Goal: Task Accomplishment & Management: Manage account settings

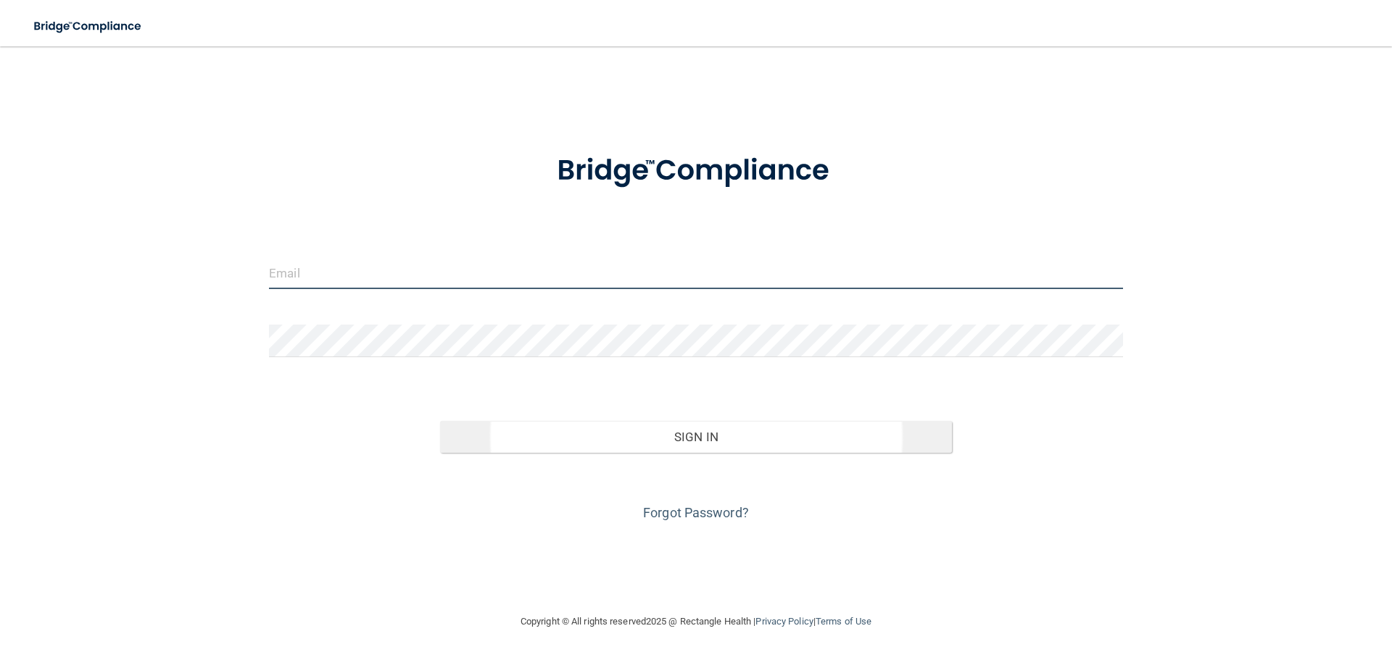
type input "[PERSON_NAME][EMAIL_ADDRESS][DOMAIN_NAME]"
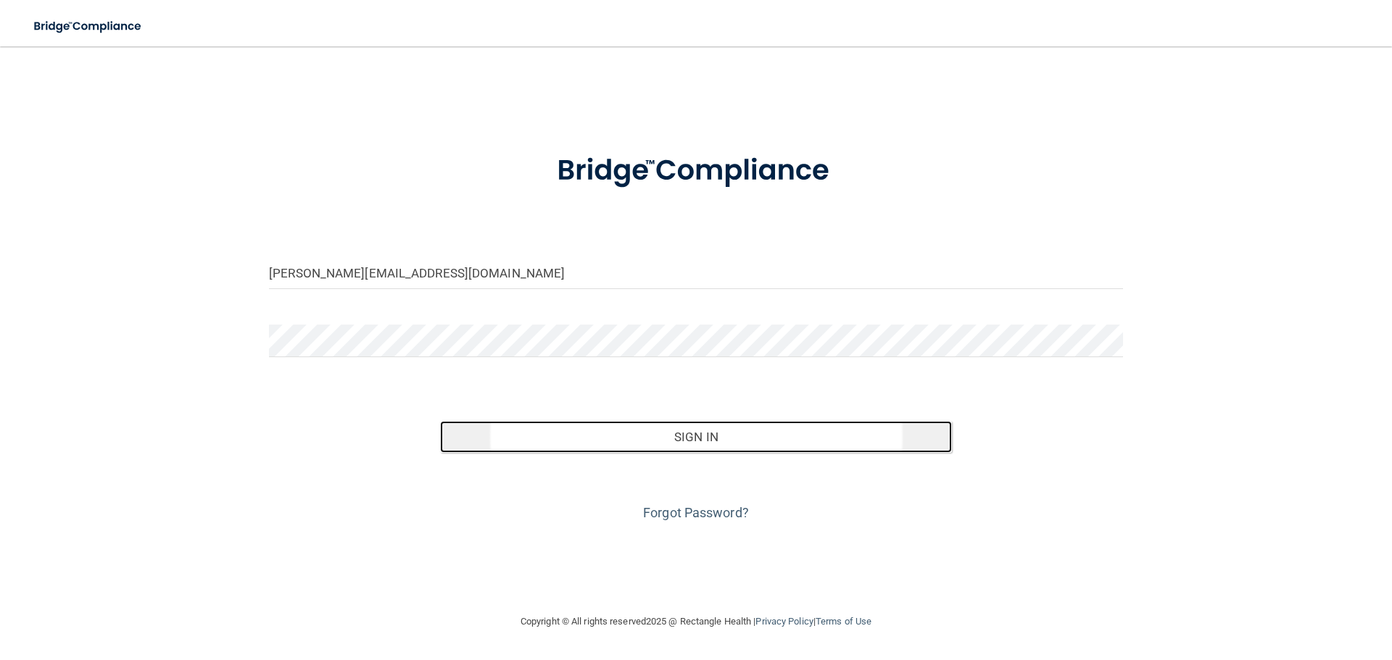
click at [724, 452] on button "Sign In" at bounding box center [696, 437] width 512 height 32
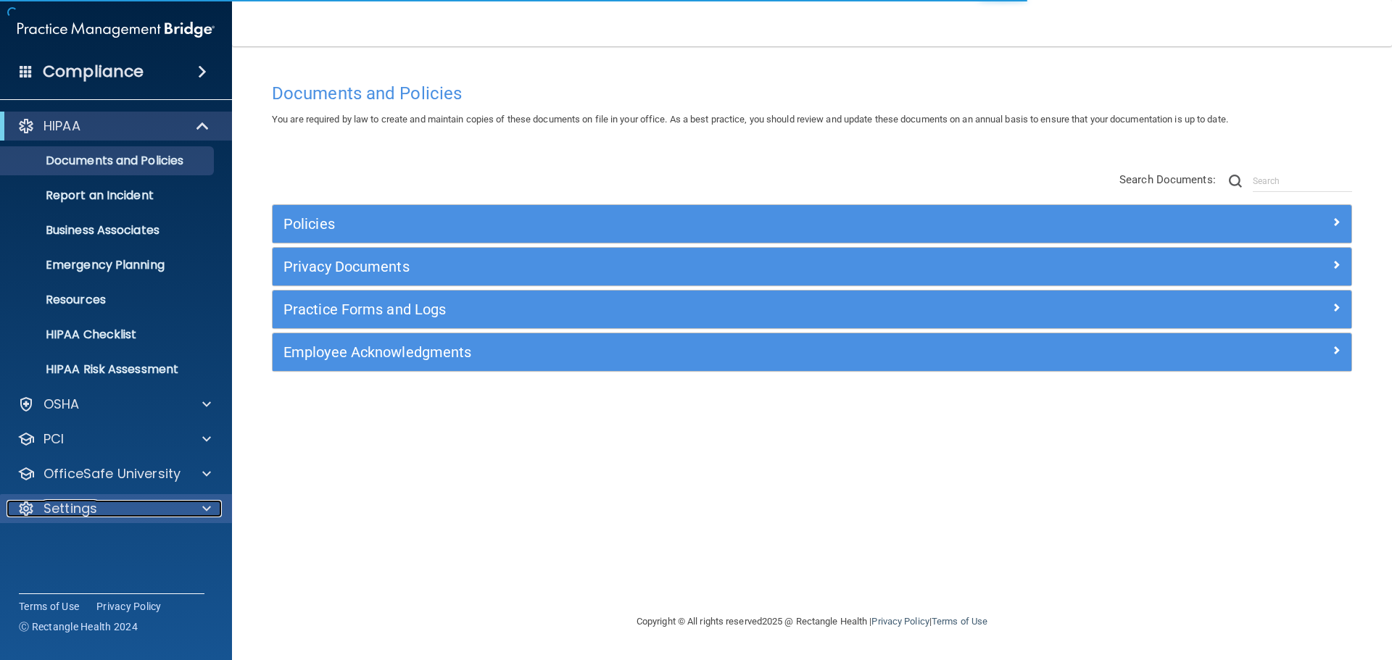
click at [109, 516] on div "Settings" at bounding box center [97, 508] width 180 height 17
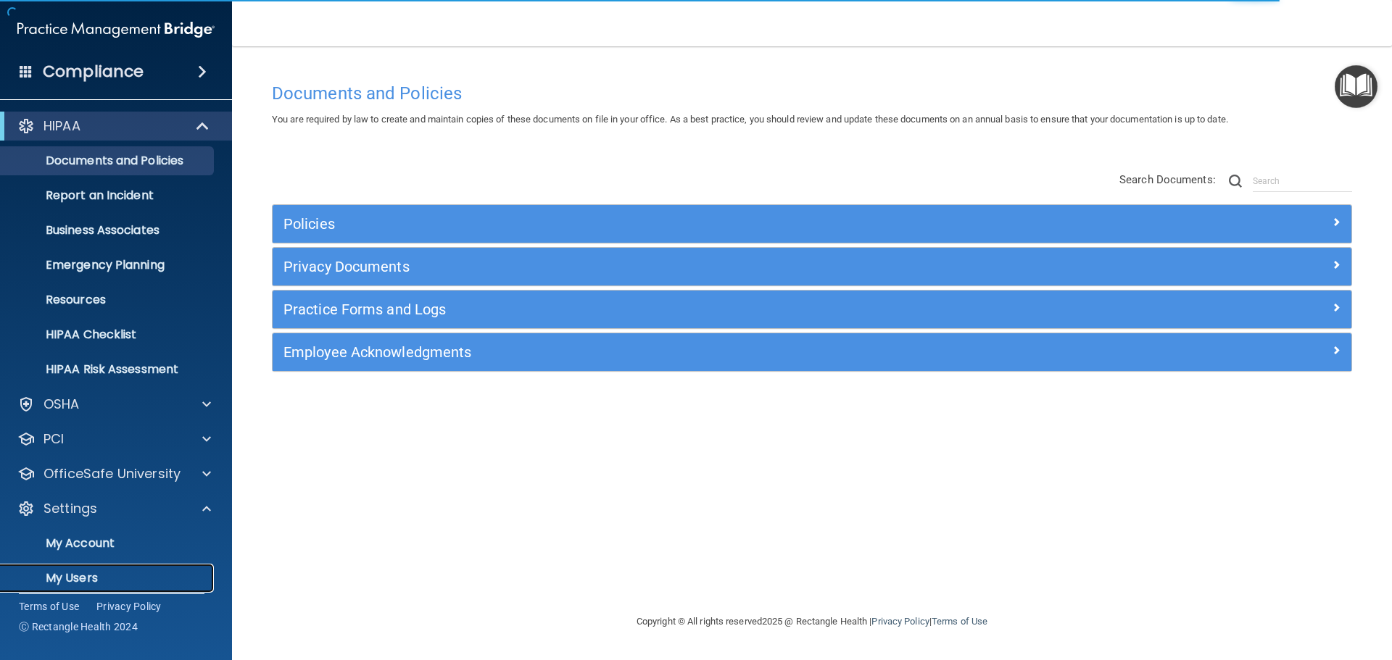
click at [109, 577] on p "My Users" at bounding box center [108, 578] width 198 height 14
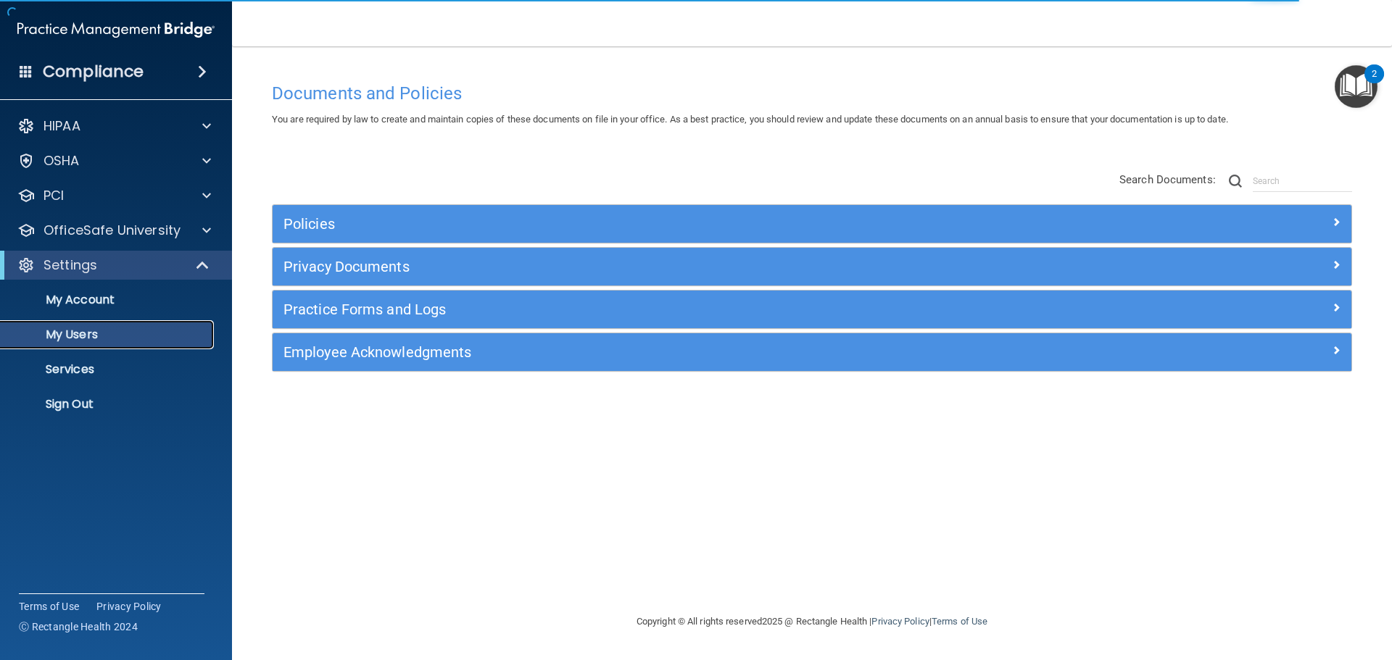
select select "20"
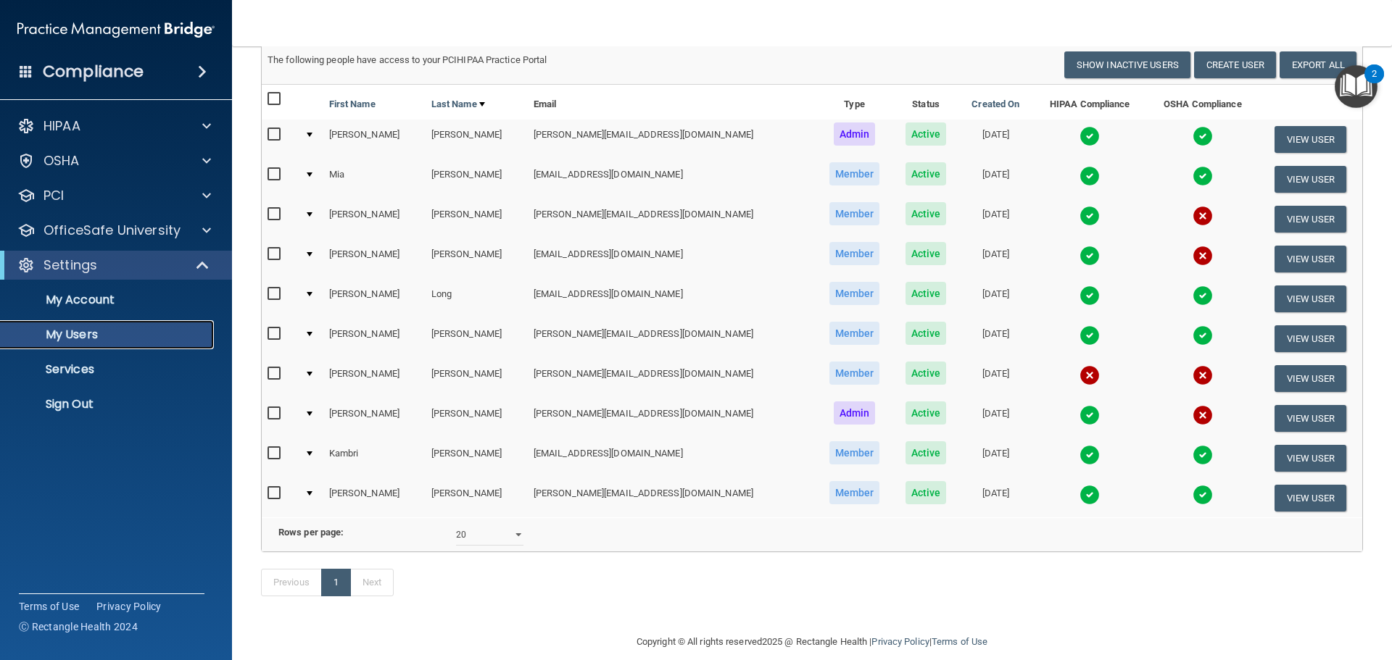
scroll to position [68, 0]
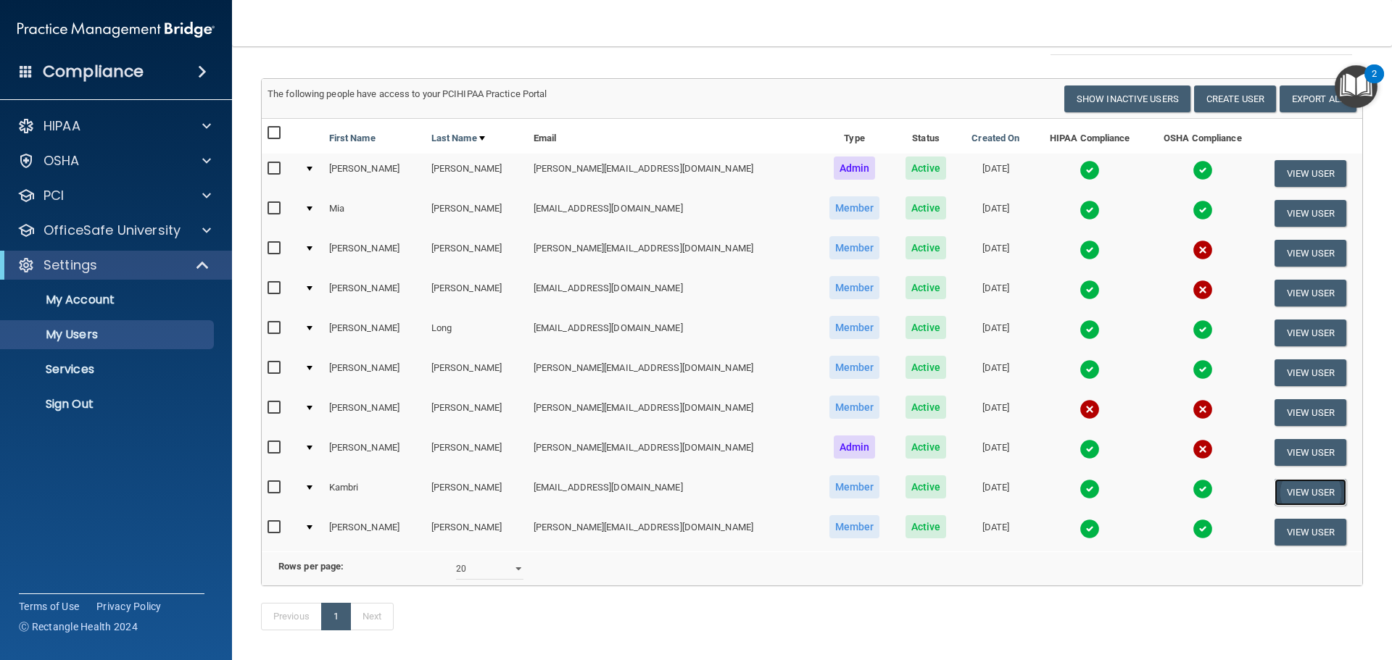
click at [1303, 491] on button "View User" at bounding box center [1310, 492] width 72 height 27
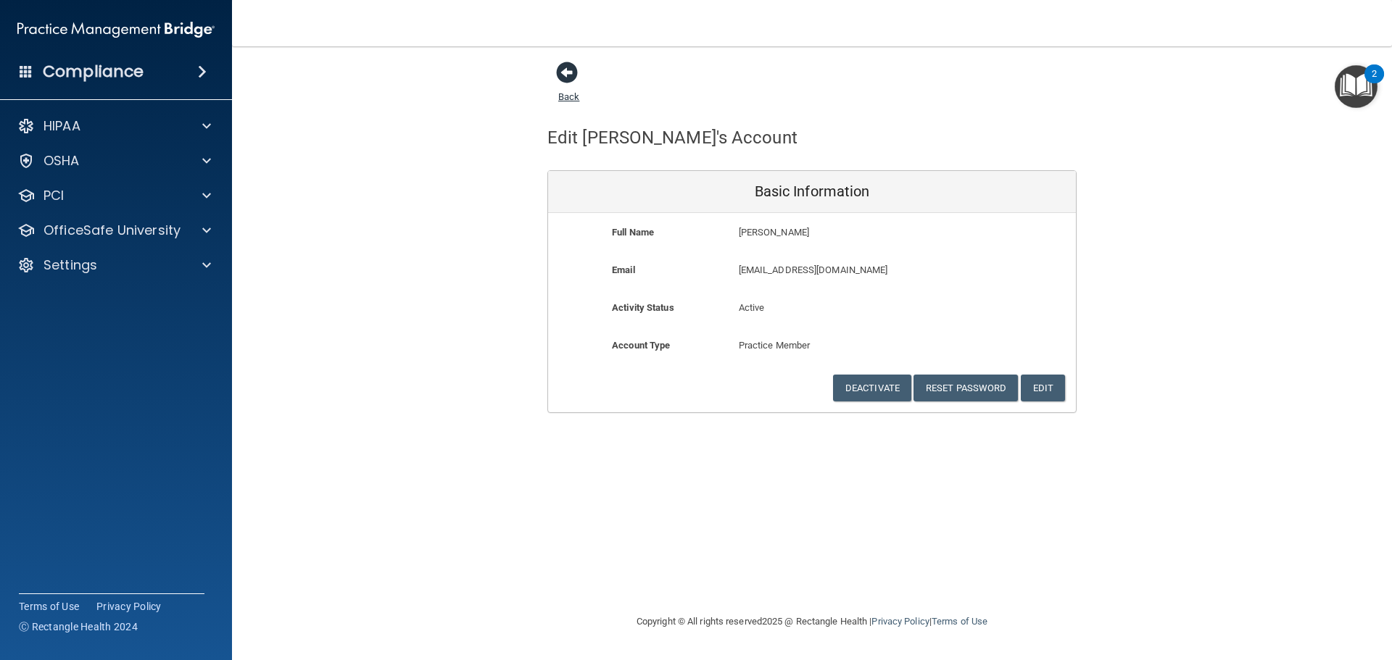
click at [565, 74] on span at bounding box center [567, 73] width 22 height 22
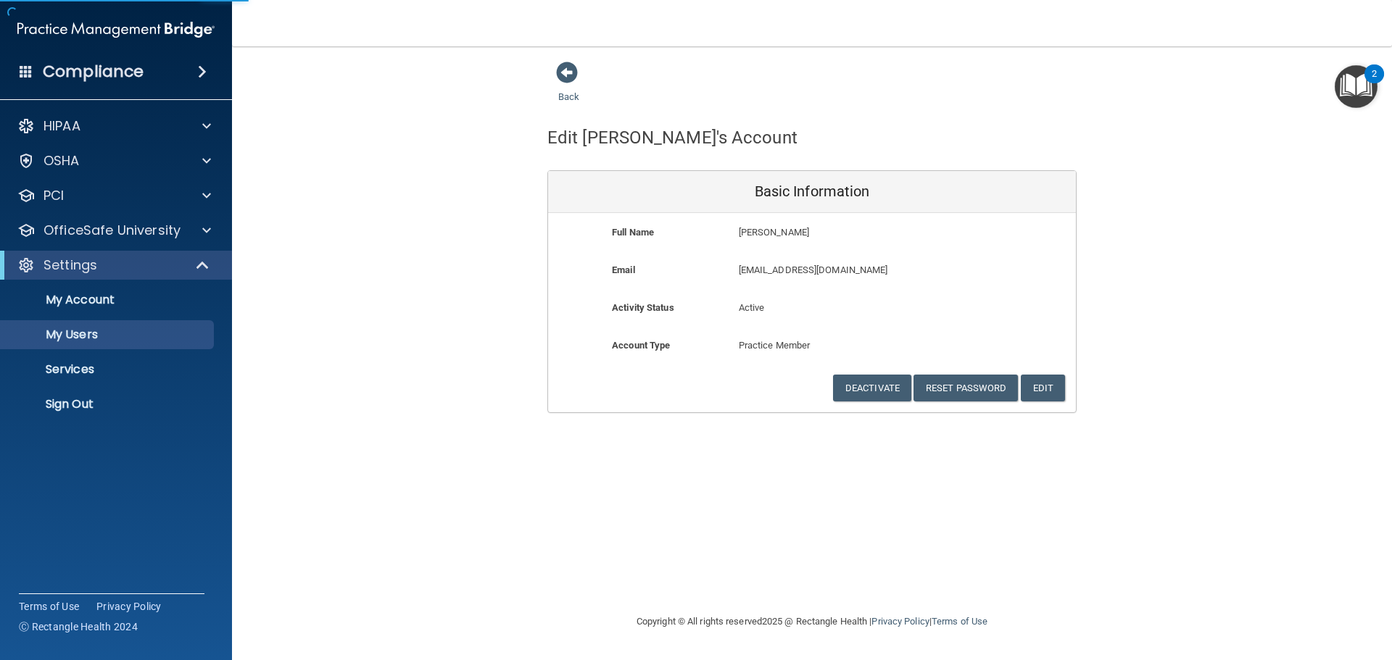
select select "20"
